Goal: Information Seeking & Learning: Check status

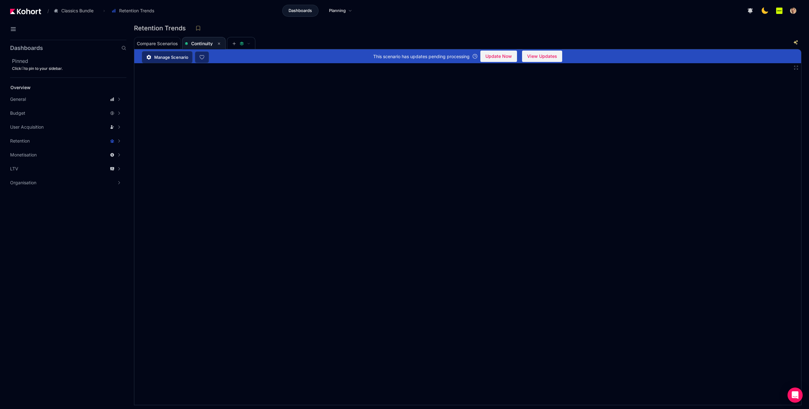
click at [402, 31] on div "Retention Trends" at bounding box center [465, 27] width 663 height 9
